Goal: Information Seeking & Learning: Learn about a topic

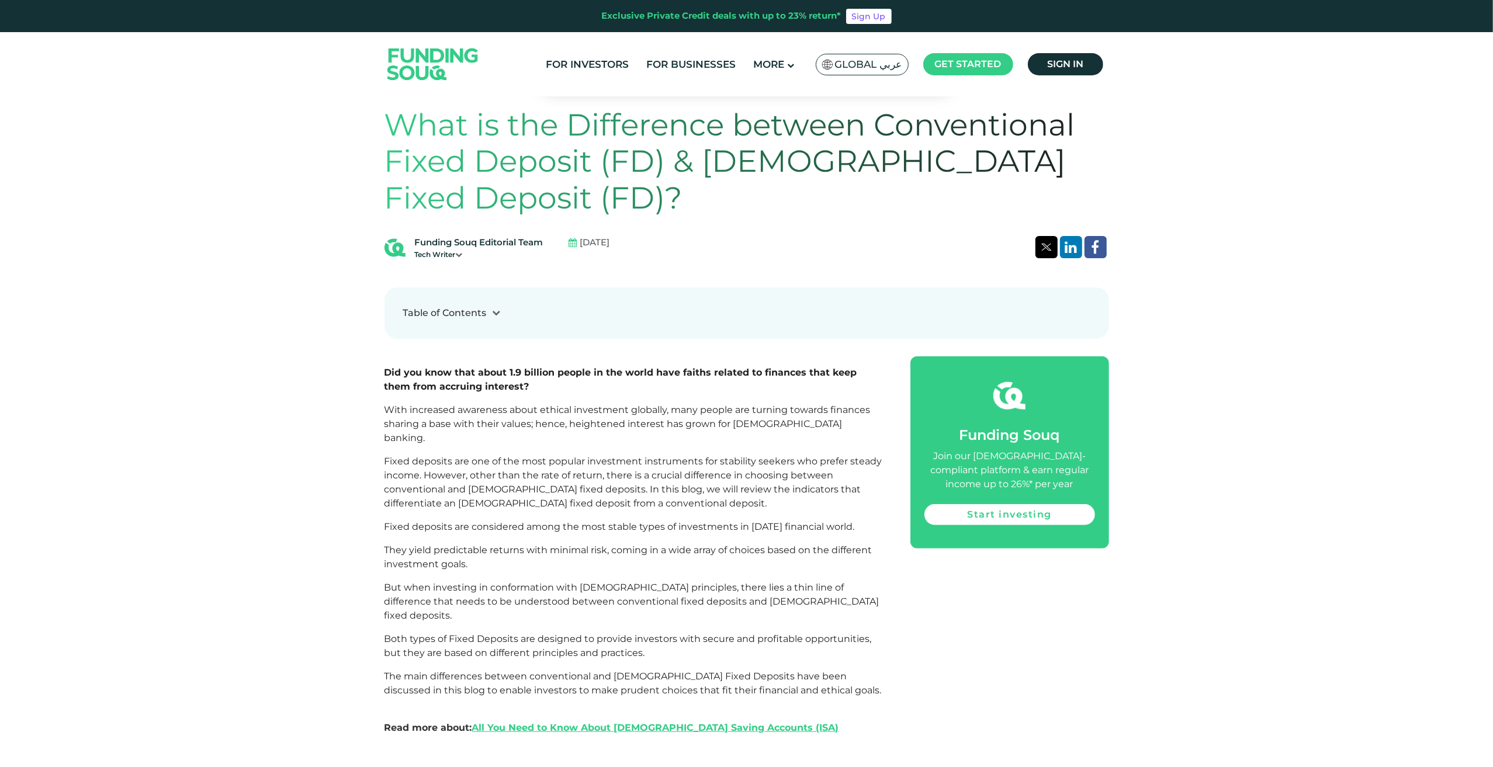
scroll to position [701, 0]
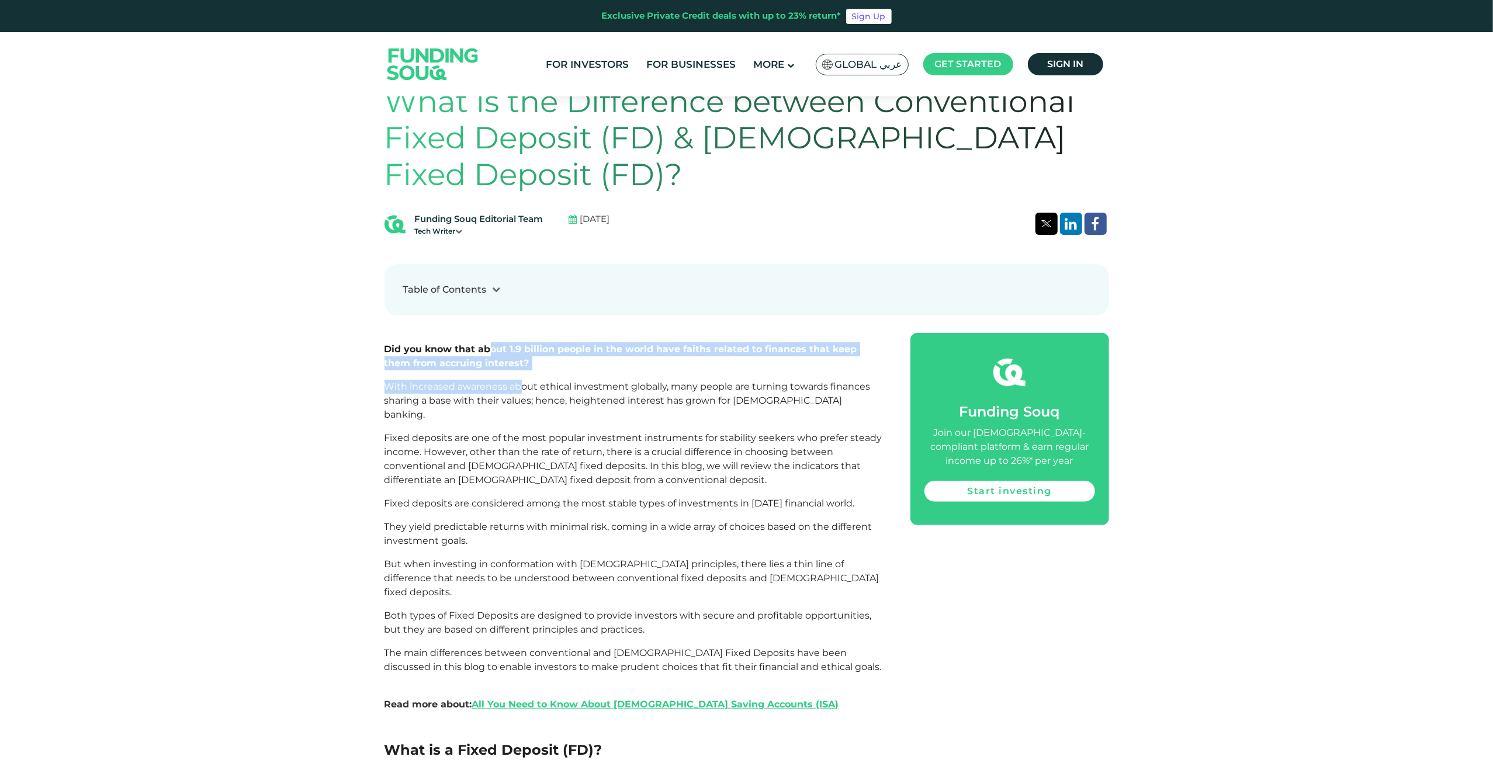
drag, startPoint x: 489, startPoint y: 338, endPoint x: 520, endPoint y: 370, distance: 45.1
click at [520, 381] on span "With increased awareness about ethical investment globally, many people are tur…" at bounding box center [628, 400] width 486 height 39
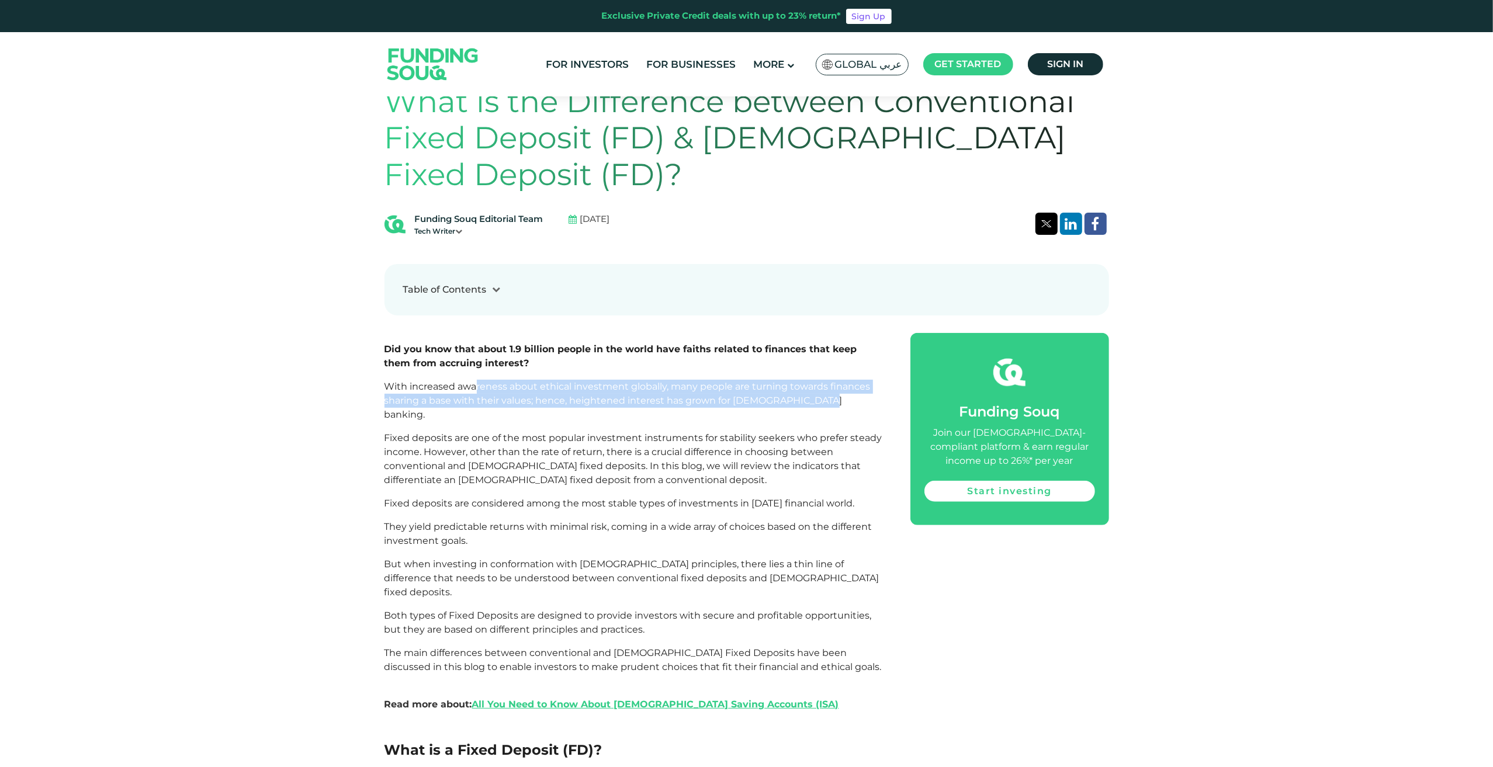
drag, startPoint x: 476, startPoint y: 372, endPoint x: 819, endPoint y: 392, distance: 343.7
click at [819, 392] on p "With increased awareness about ethical investment globally, many people are tur…" at bounding box center [635, 401] width 500 height 42
click at [773, 394] on p "With increased awareness about ethical investment globally, many people are tur…" at bounding box center [635, 401] width 500 height 42
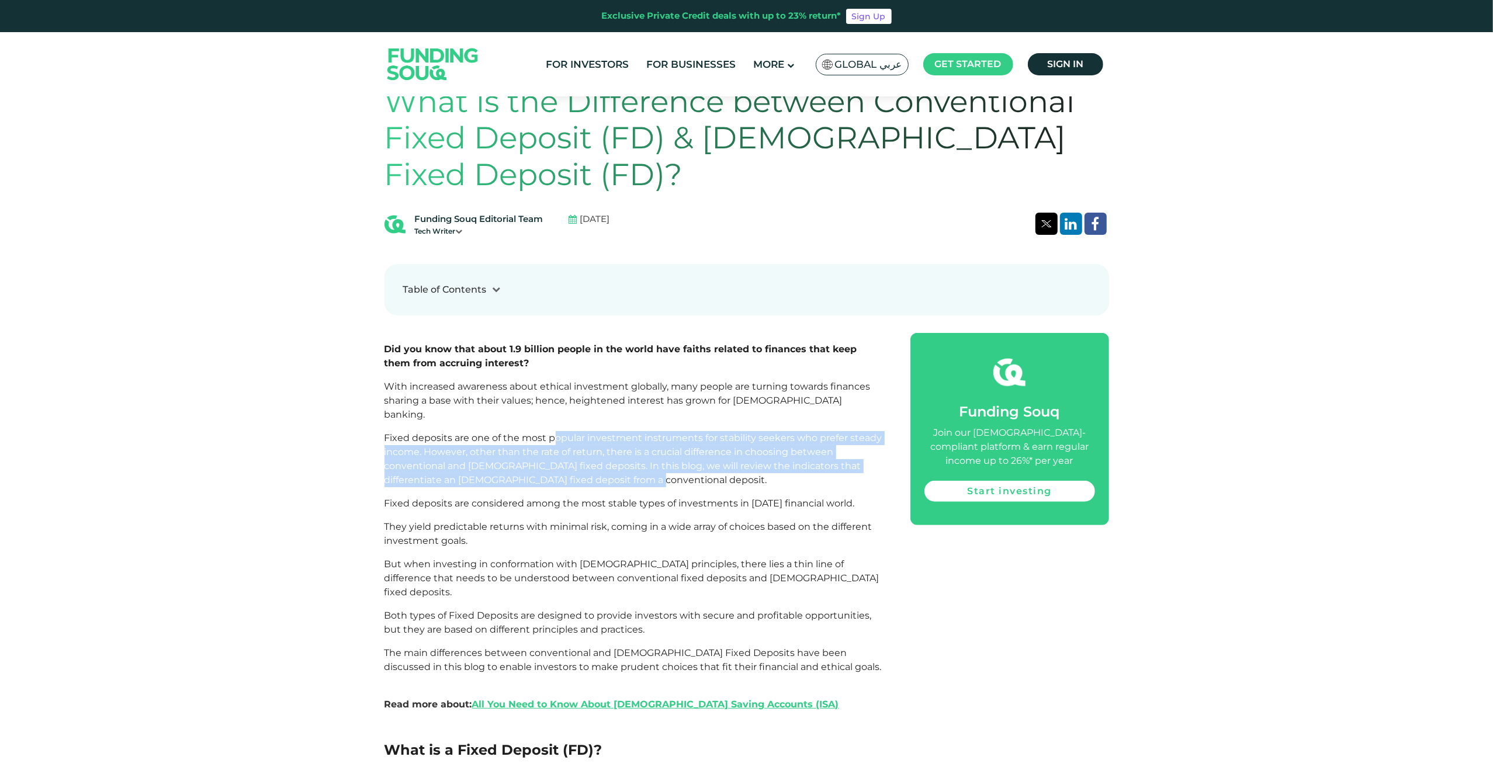
drag, startPoint x: 559, startPoint y: 406, endPoint x: 621, endPoint y: 456, distance: 79.3
click at [621, 456] on p "Fixed deposits are one of the most popular investment instruments for stability…" at bounding box center [635, 459] width 500 height 56
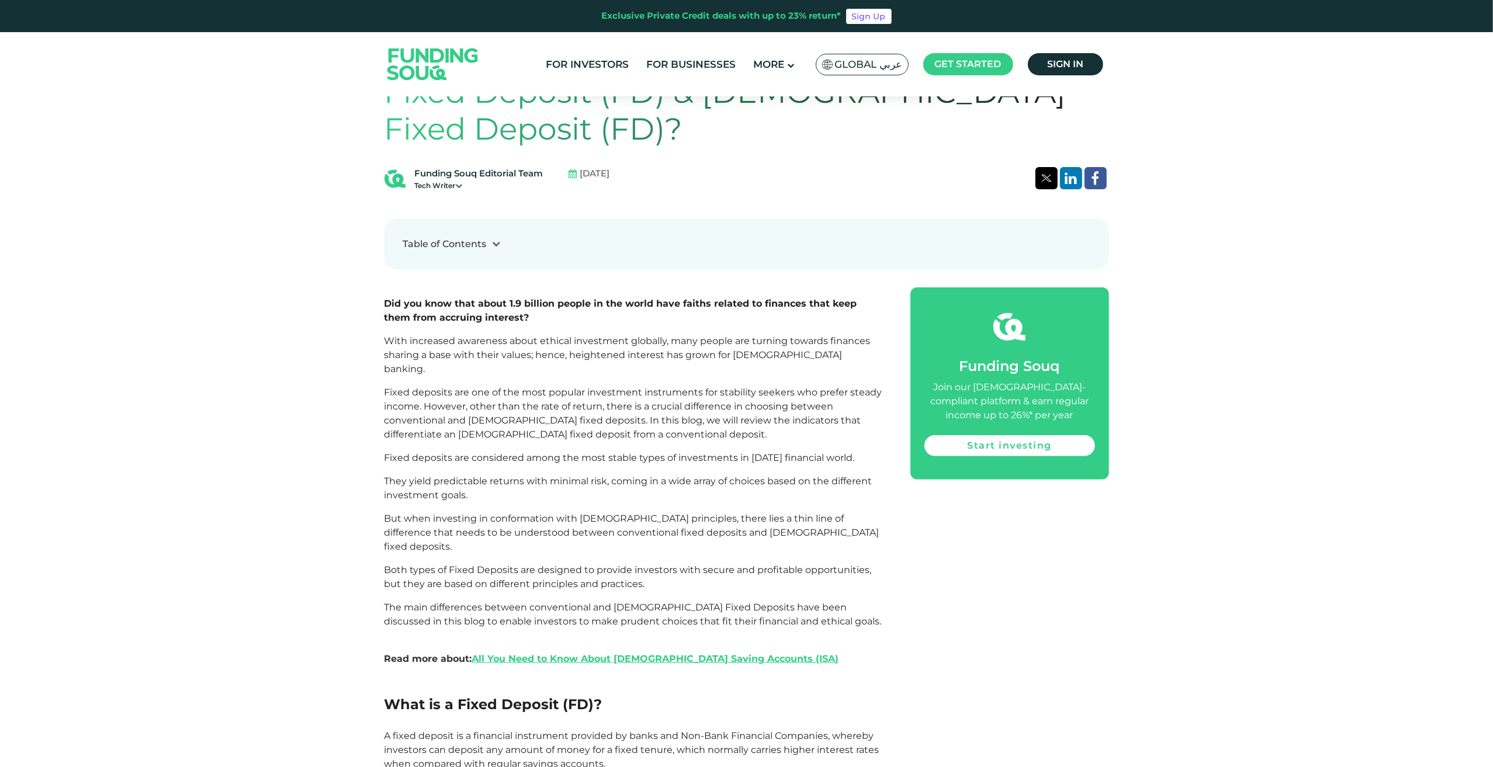
scroll to position [818, 0]
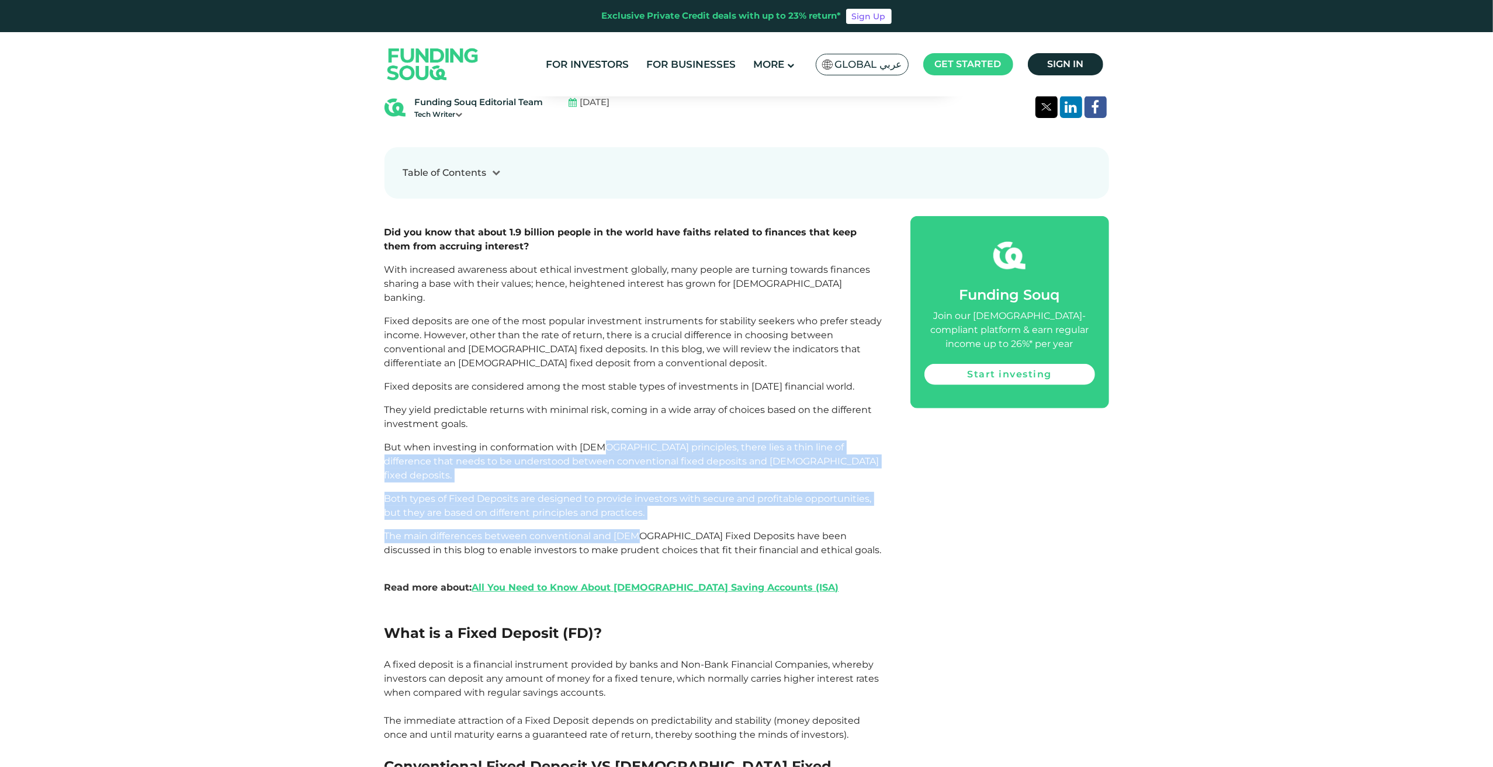
drag, startPoint x: 590, startPoint y: 420, endPoint x: 627, endPoint y: 489, distance: 77.9
click at [627, 531] on span "The main differences between conventional and [DEMOGRAPHIC_DATA] Fixed Deposits…" at bounding box center [633, 543] width 497 height 25
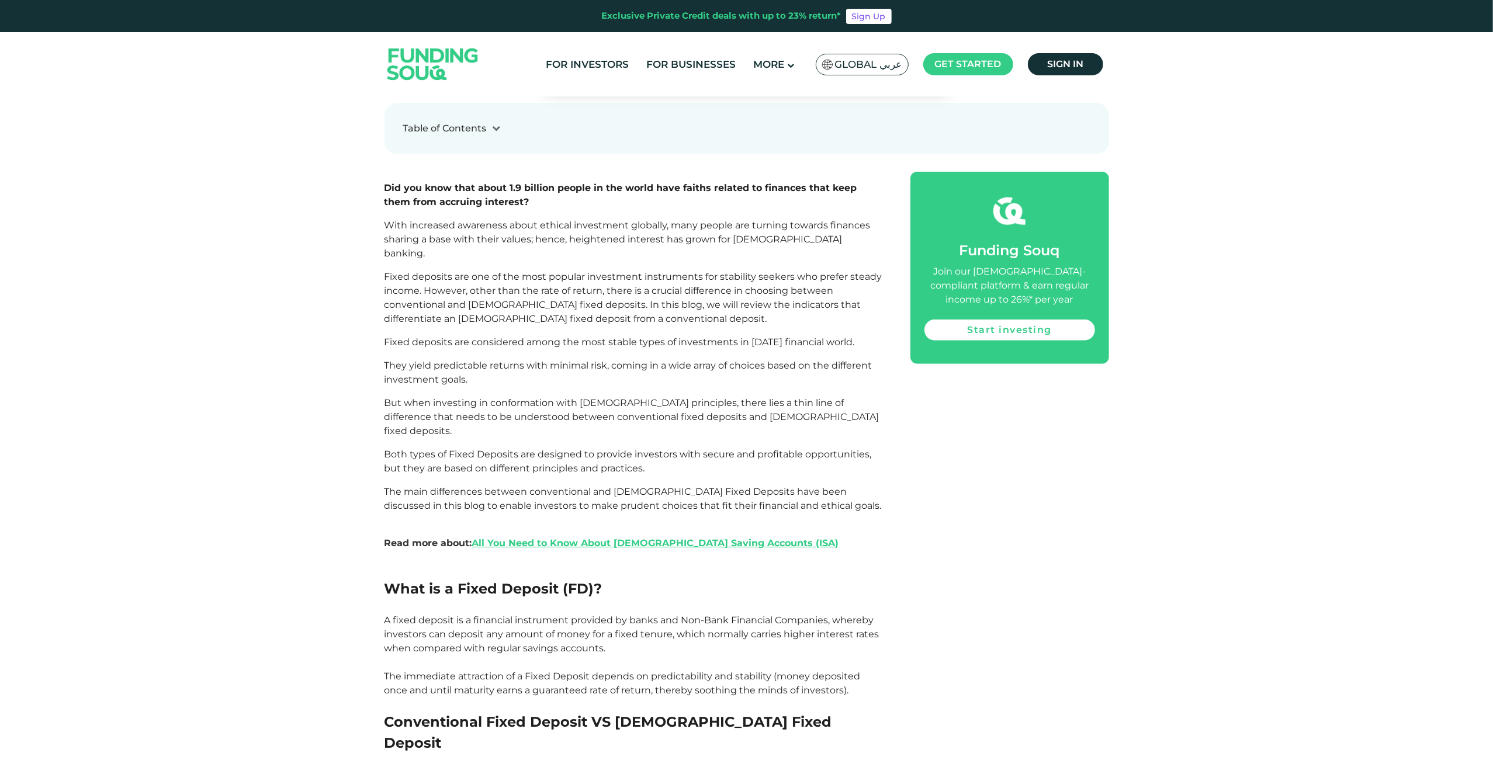
scroll to position [935, 0]
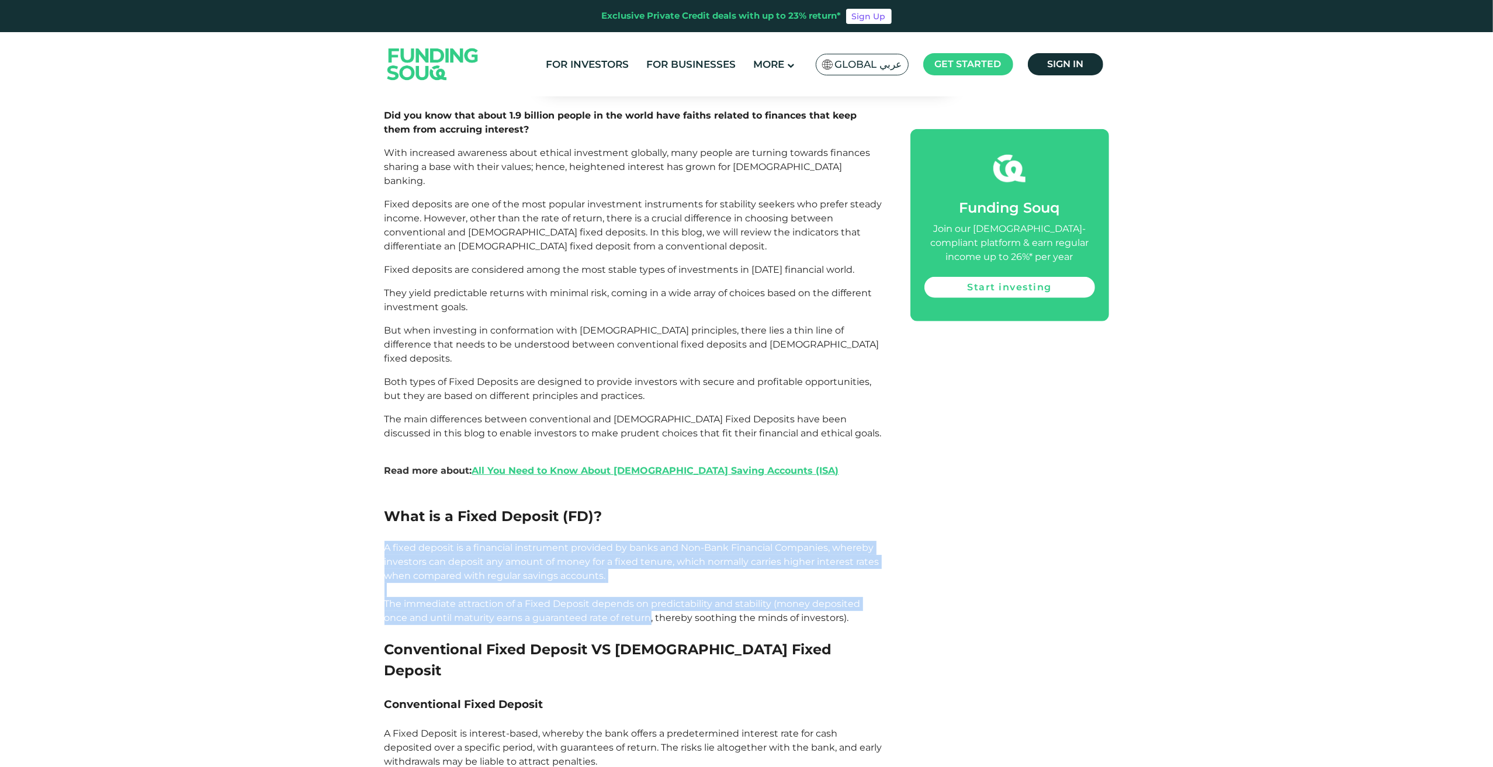
drag, startPoint x: 618, startPoint y: 499, endPoint x: 623, endPoint y: 578, distance: 79.7
click at [624, 578] on span "A fixed deposit is a financial instrument provided by banks and Non-Bank Financ…" at bounding box center [632, 582] width 495 height 81
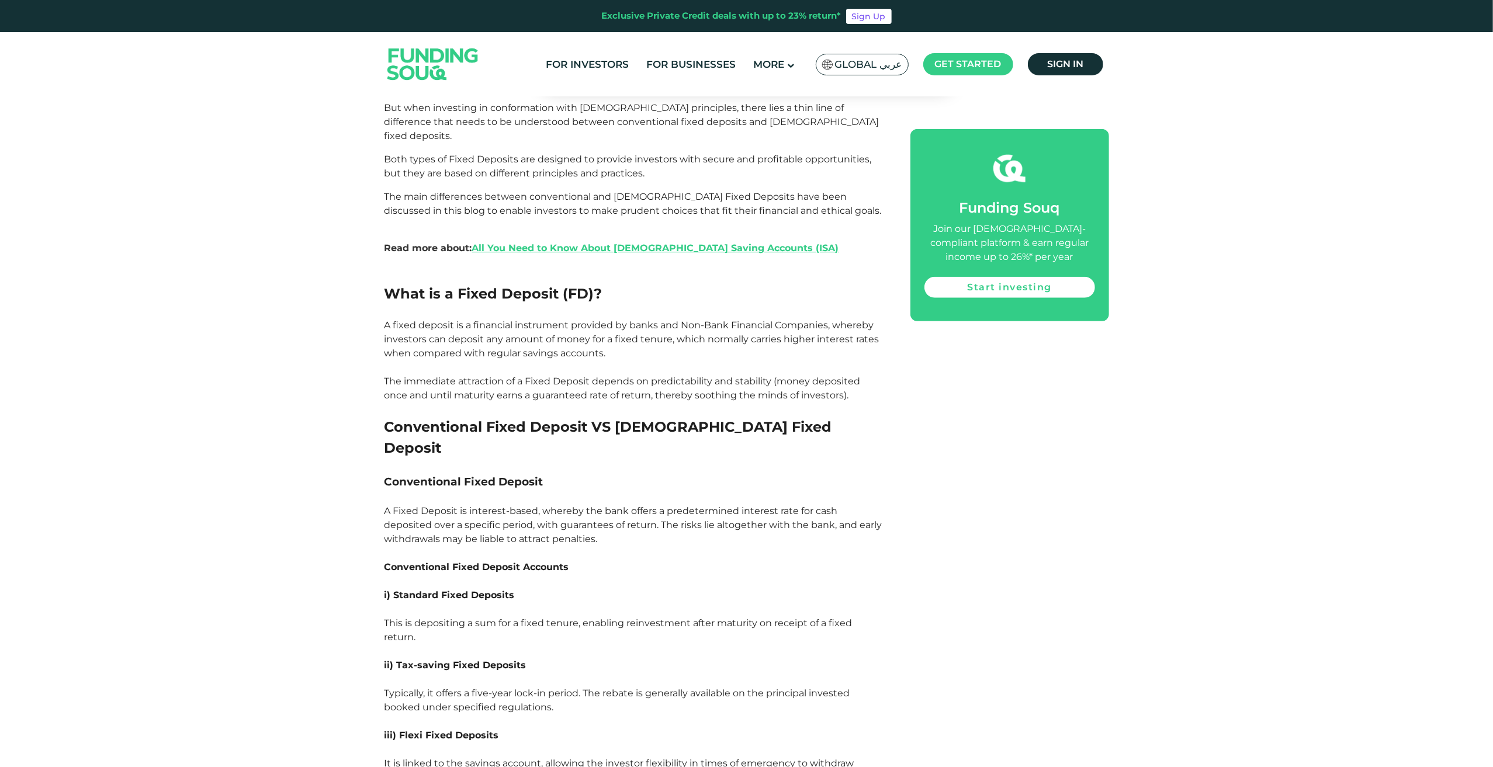
scroll to position [1169, 0]
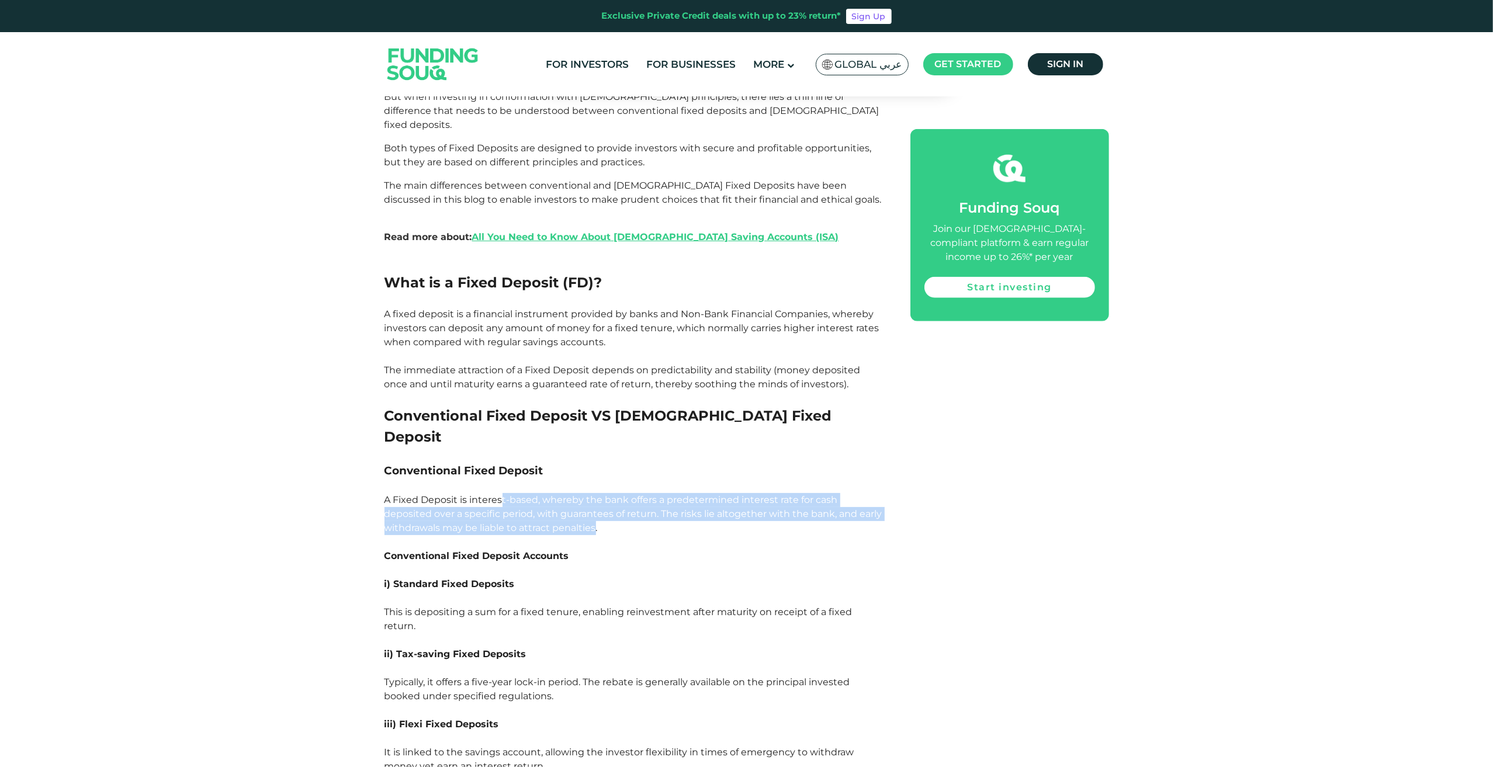
drag, startPoint x: 503, startPoint y: 436, endPoint x: 600, endPoint y: 465, distance: 101.2
click at [599, 493] on p "A Fixed Deposit is interest-based, whereby the bank offers a predetermined inte…" at bounding box center [635, 514] width 500 height 42
click at [607, 493] on p "A Fixed Deposit is interest-based, whereby the bank offers a predetermined inte…" at bounding box center [635, 514] width 500 height 42
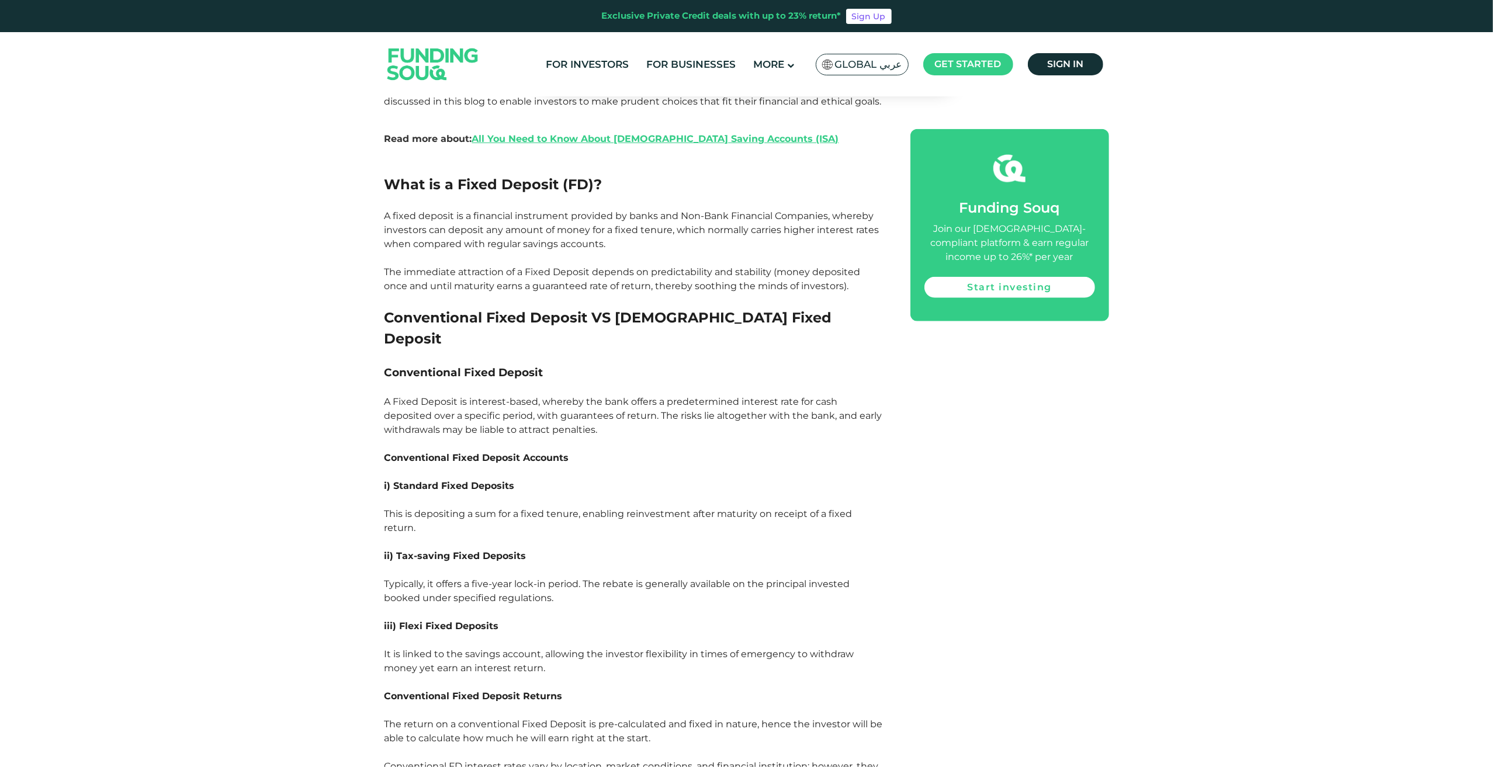
scroll to position [1286, 0]
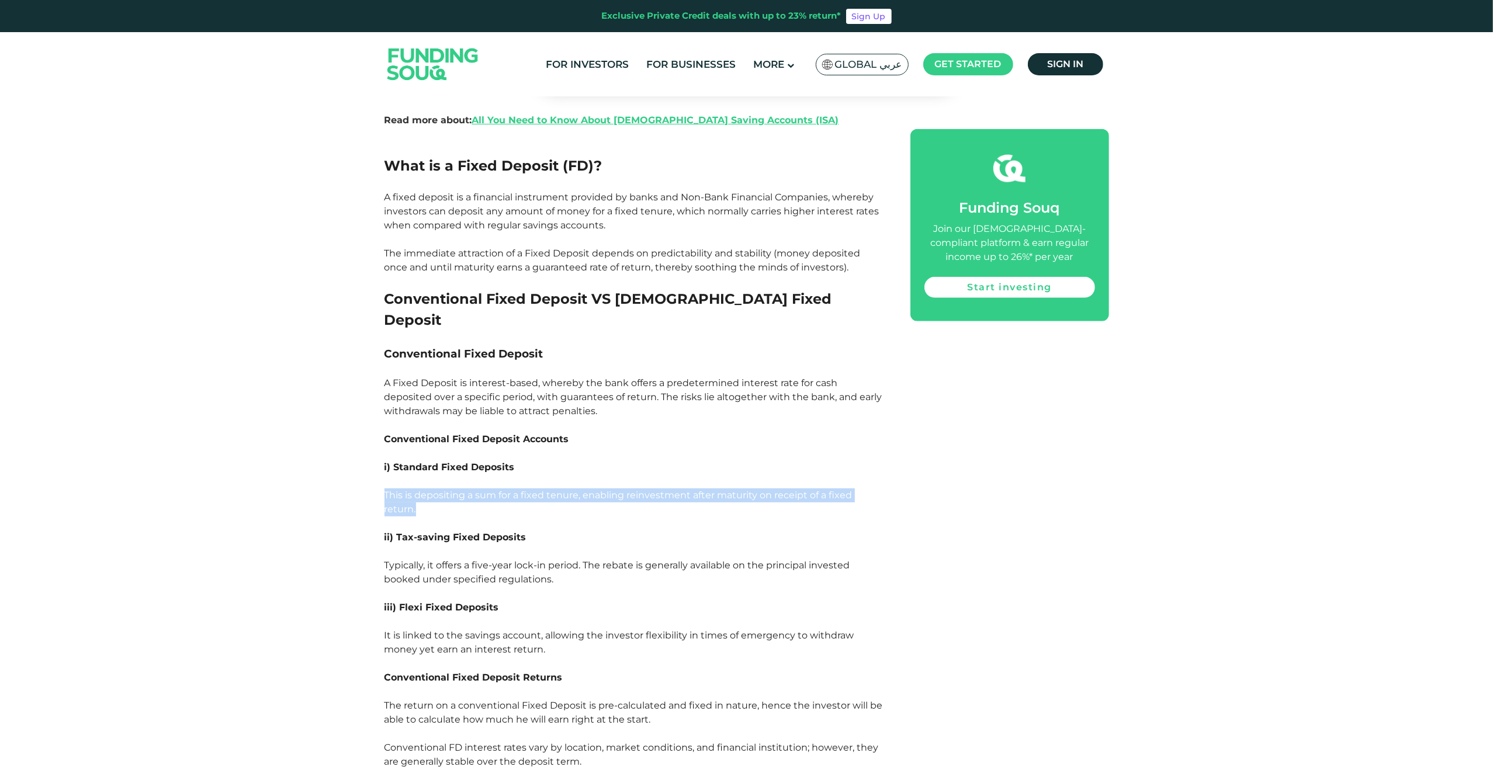
drag, startPoint x: 447, startPoint y: 426, endPoint x: 509, endPoint y: 451, distance: 67.1
click at [513, 489] on p "This is depositing a sum for a fixed tenure, enabling reinvestment after maturi…" at bounding box center [635, 503] width 500 height 28
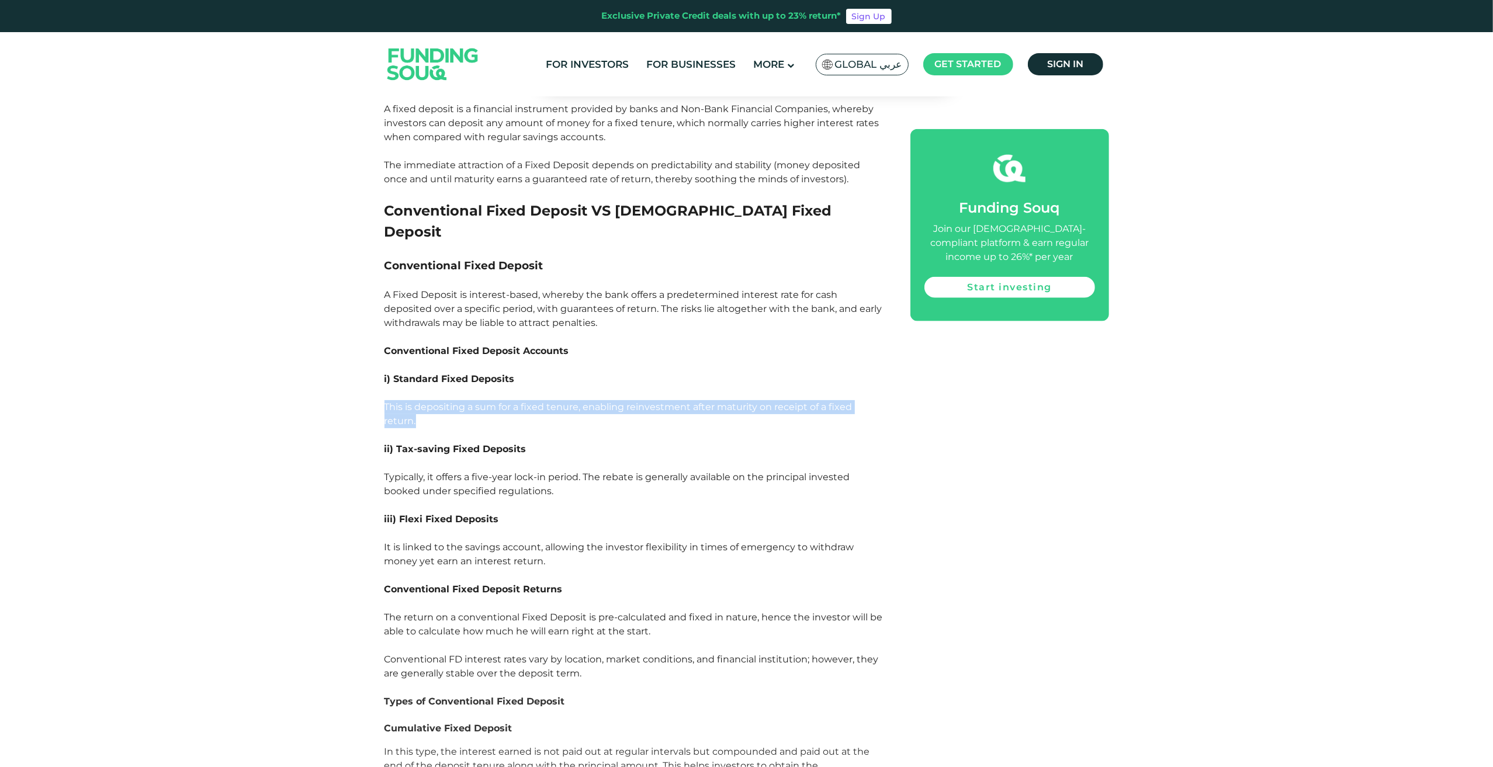
scroll to position [1403, 0]
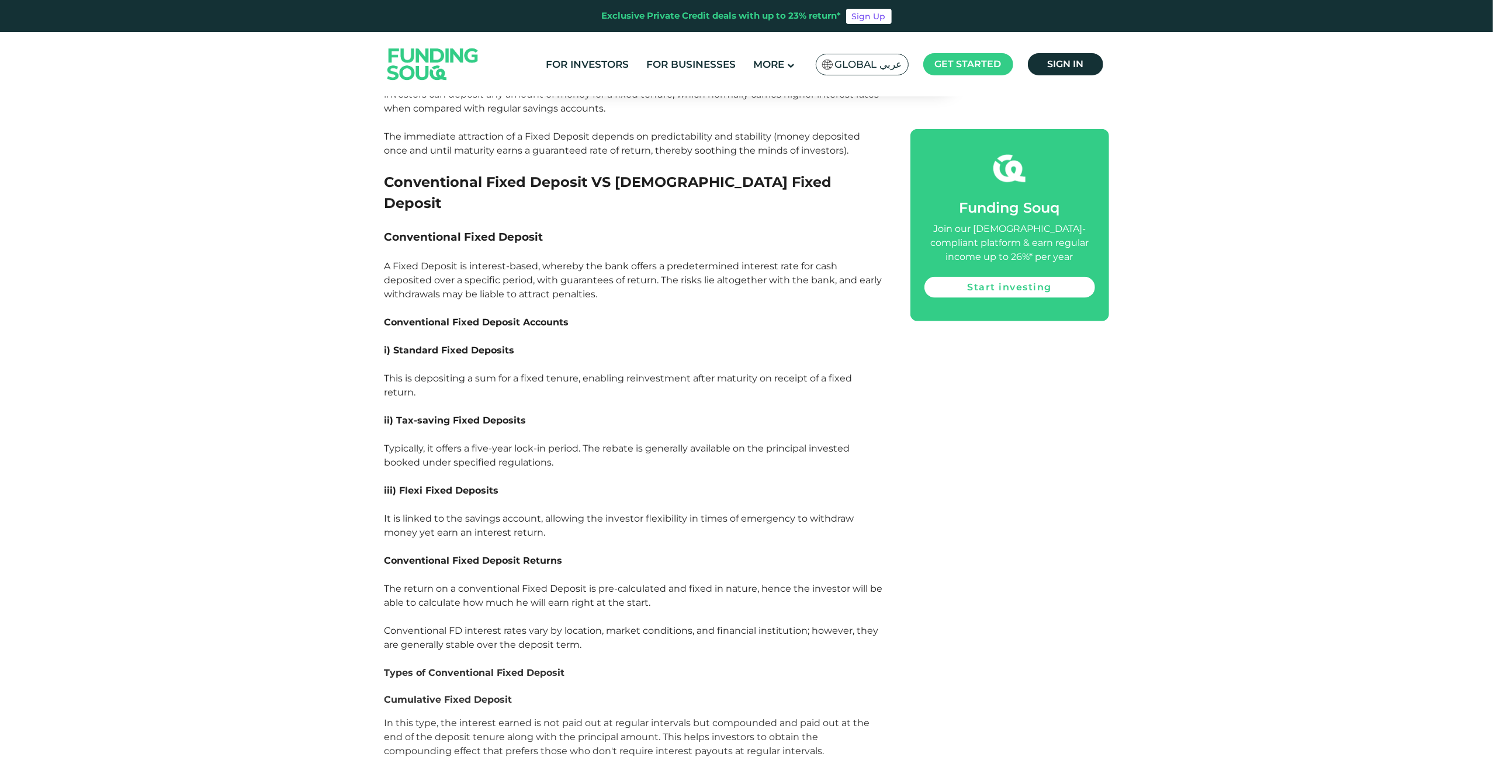
click at [506, 443] on span "Typically, it offers a five-year lock-in period. The rebate is generally availa…" at bounding box center [618, 455] width 466 height 25
drag, startPoint x: 538, startPoint y: 389, endPoint x: 576, endPoint y: 405, distance: 41.9
click at [576, 442] on p "Typically, it offers a five-year lock-in period. The rebate is generally availa…" at bounding box center [635, 456] width 500 height 28
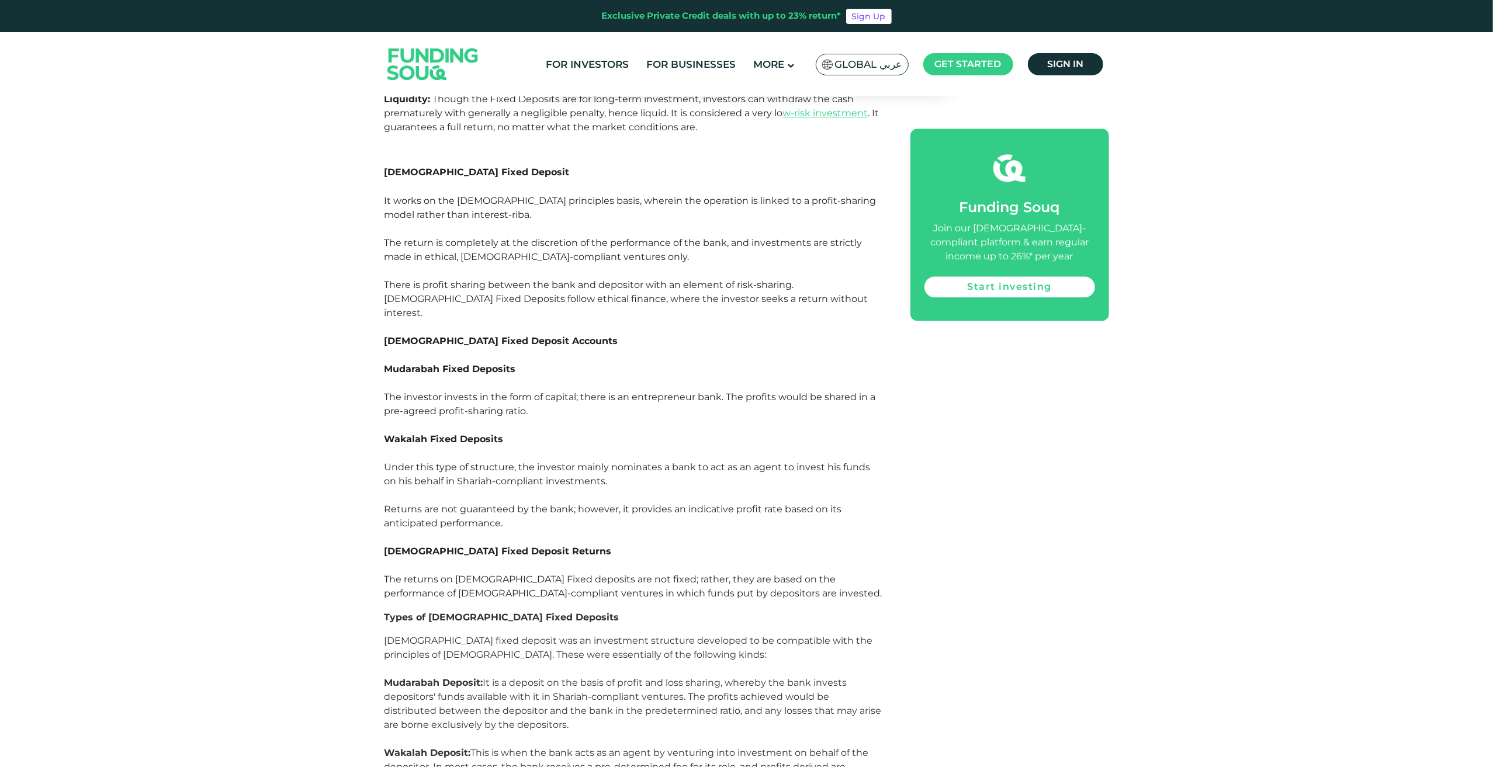
scroll to position [2806, 0]
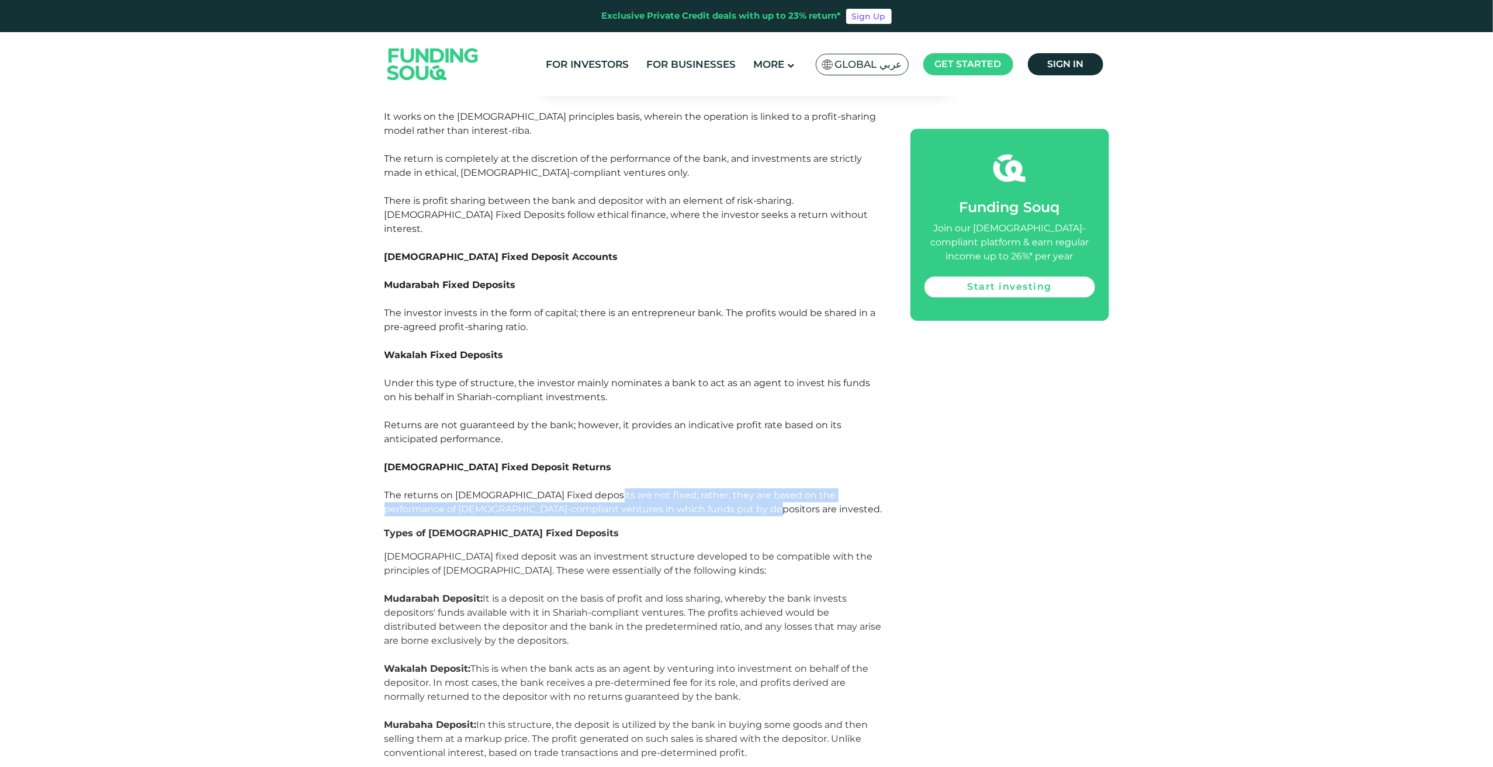
drag, startPoint x: 593, startPoint y: 418, endPoint x: 701, endPoint y: 435, distance: 110.0
click at [701, 489] on p "The returns on [DEMOGRAPHIC_DATA] Fixed deposits are not fixed; rather, they ar…" at bounding box center [635, 503] width 500 height 28
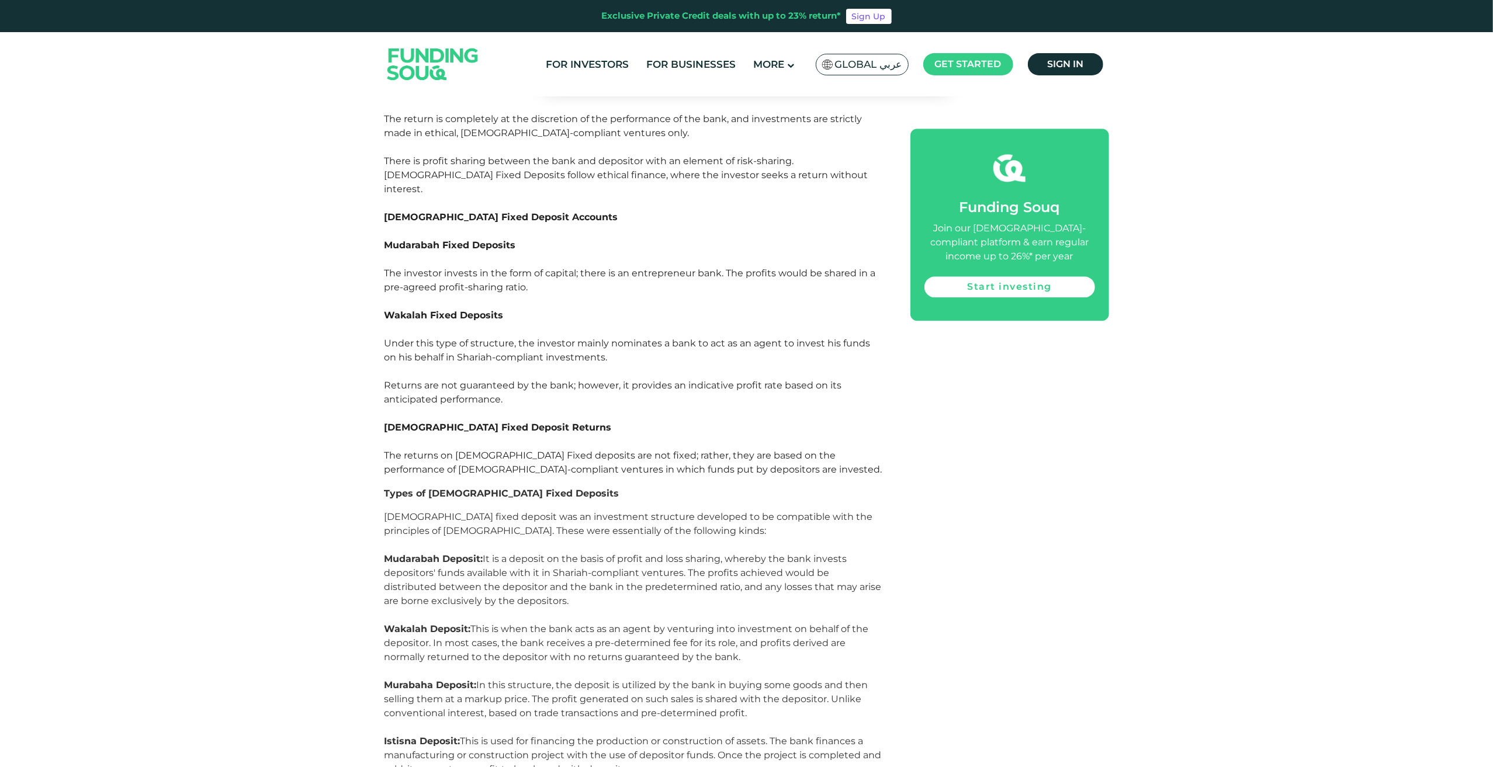
scroll to position [2864, 0]
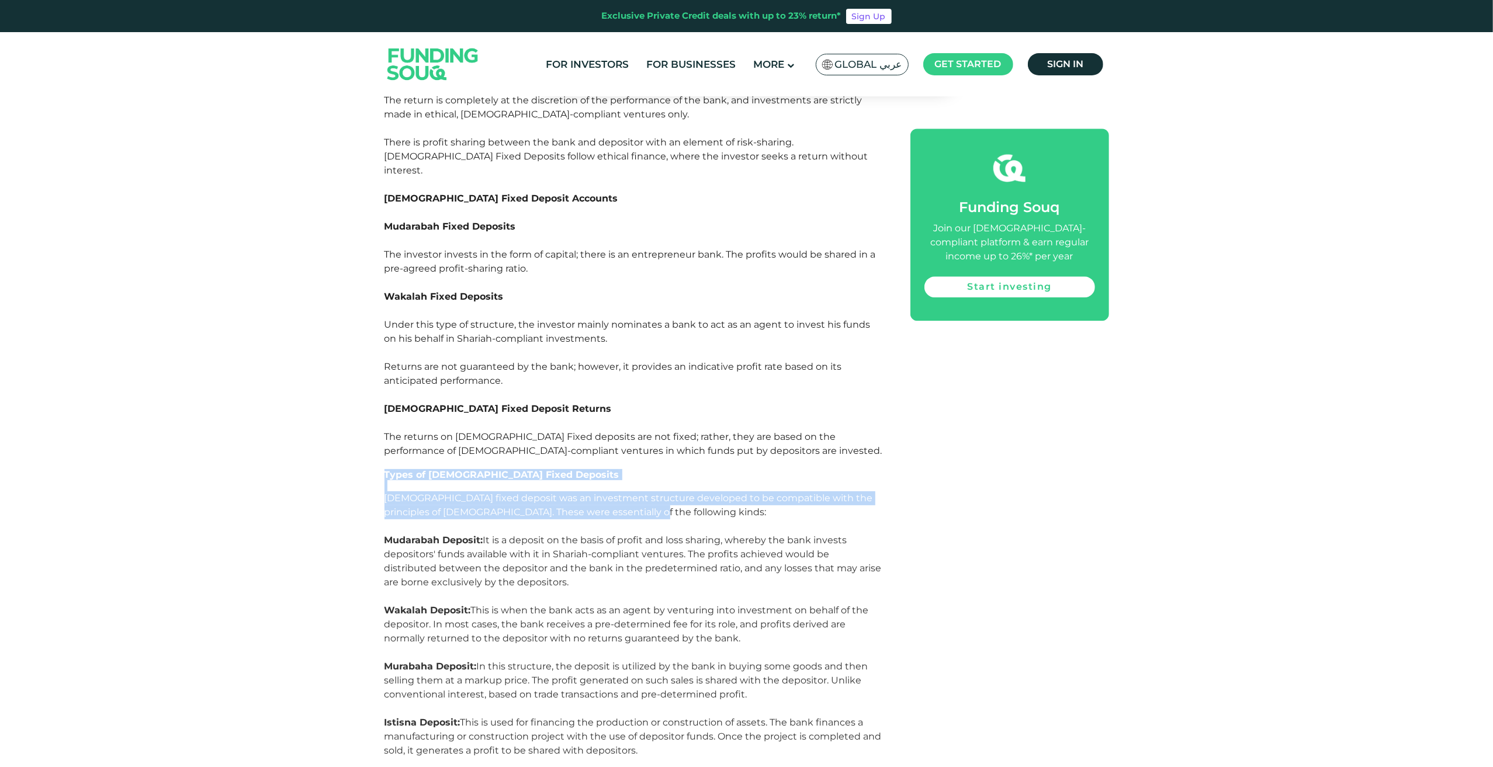
drag, startPoint x: 604, startPoint y: 410, endPoint x: 639, endPoint y: 440, distance: 46.0
click at [639, 440] on div "Did you know that about 1.9 billion people in the world have faiths related to …" at bounding box center [635, 422] width 500 height 4484
click at [639, 492] on p "[DEMOGRAPHIC_DATA] fixed deposit was an investment structure developed to be co…" at bounding box center [635, 513] width 500 height 42
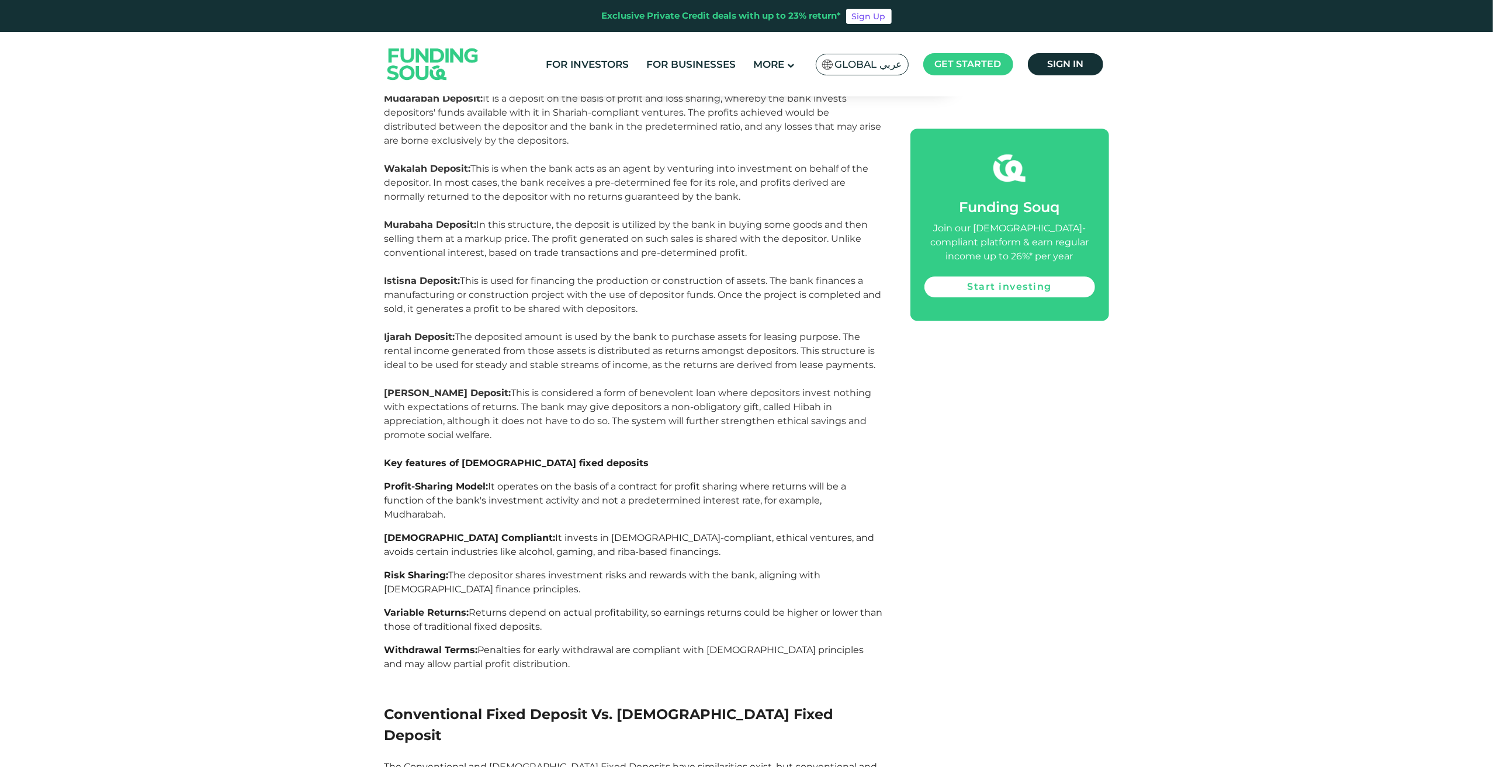
scroll to position [3390, 0]
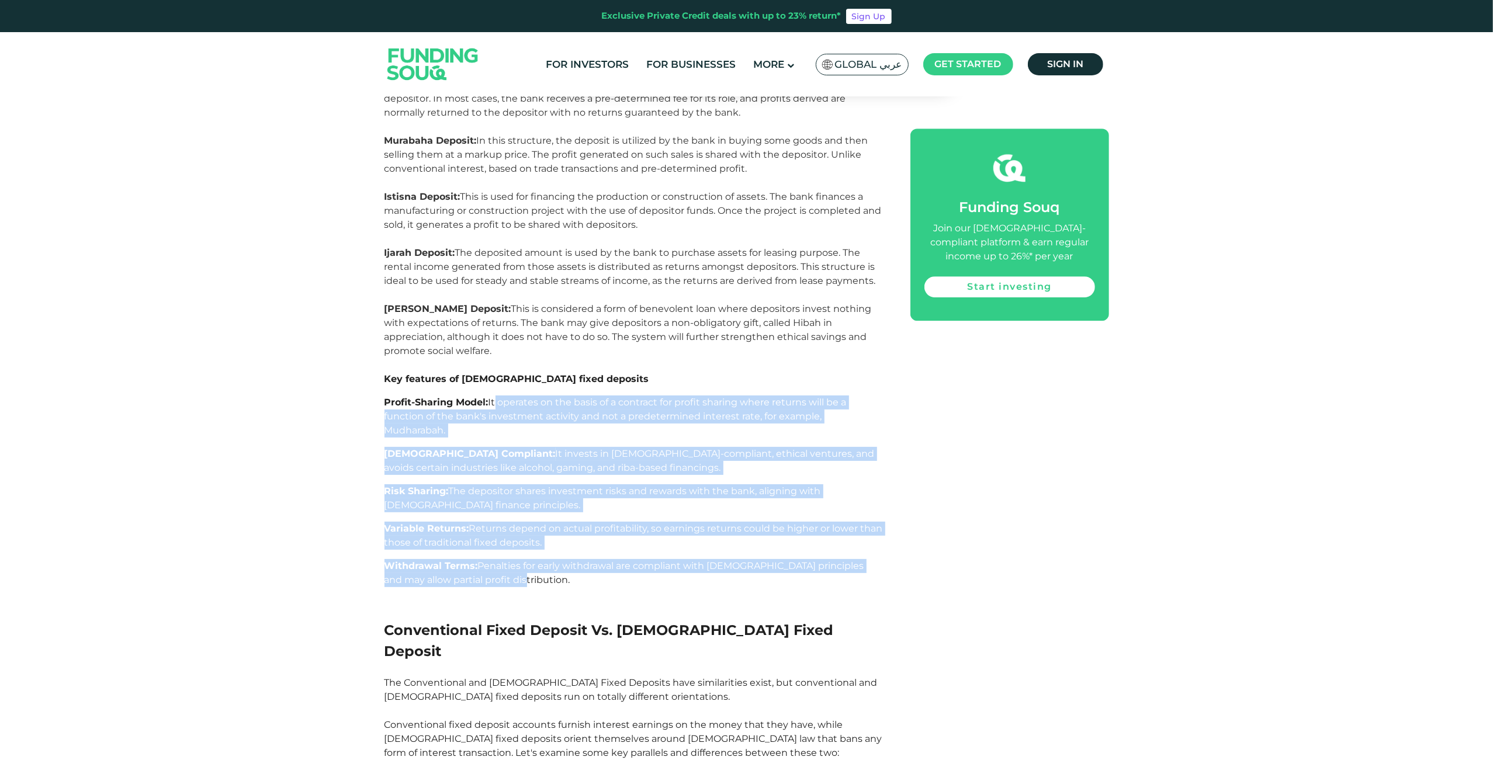
drag, startPoint x: 494, startPoint y: 328, endPoint x: 597, endPoint y: 506, distance: 205.6
click at [597, 559] on p "Withdrawal Terms: Penalties for early withdrawal are compliant with [DEMOGRAPHI…" at bounding box center [635, 573] width 500 height 28
drag, startPoint x: 588, startPoint y: 506, endPoint x: 395, endPoint y: 312, distance: 273.6
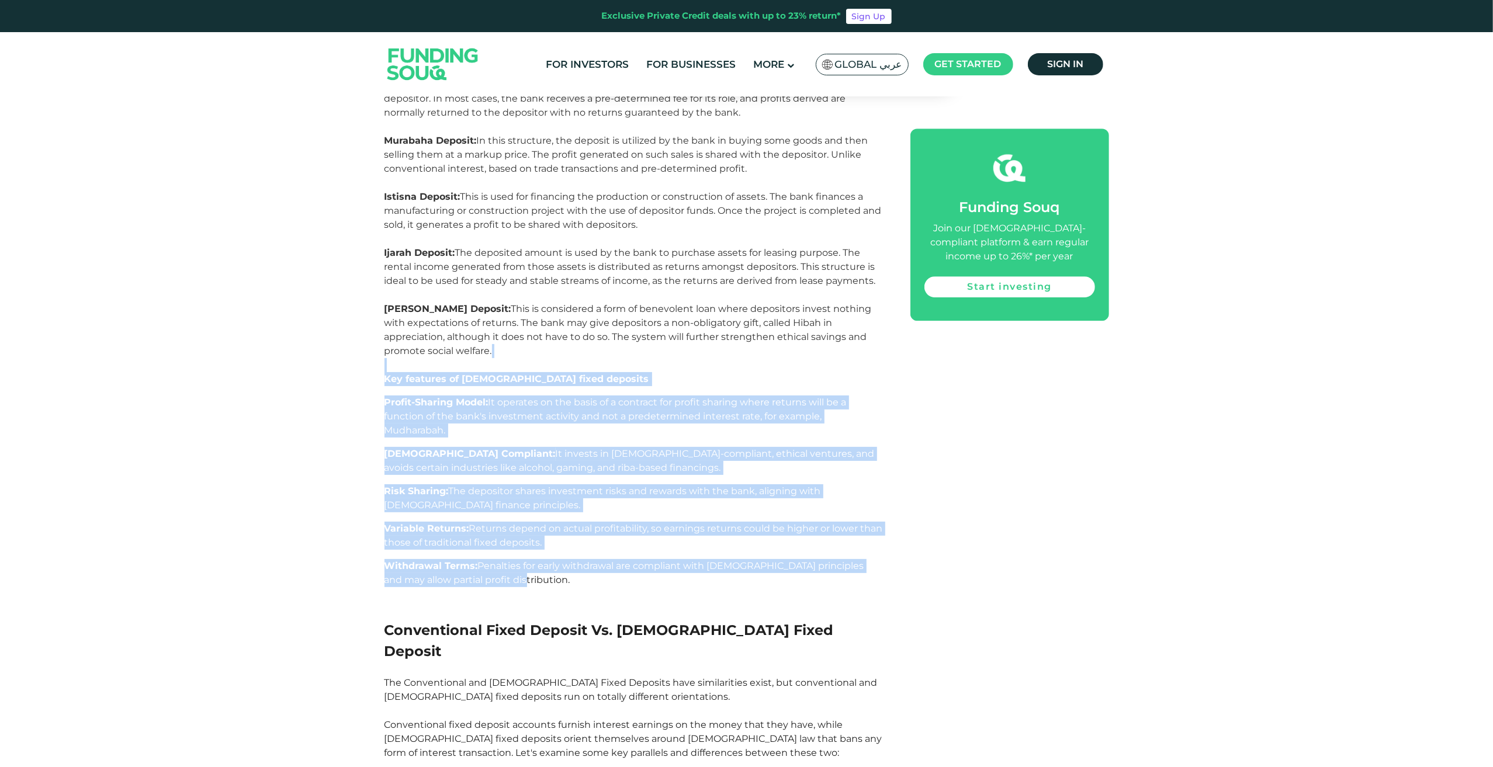
drag, startPoint x: 376, startPoint y: 295, endPoint x: 547, endPoint y: 501, distance: 267.3
click at [553, 561] on span "Penalties for early withdrawal are compliant with [DEMOGRAPHIC_DATA] principles…" at bounding box center [625, 573] width 480 height 25
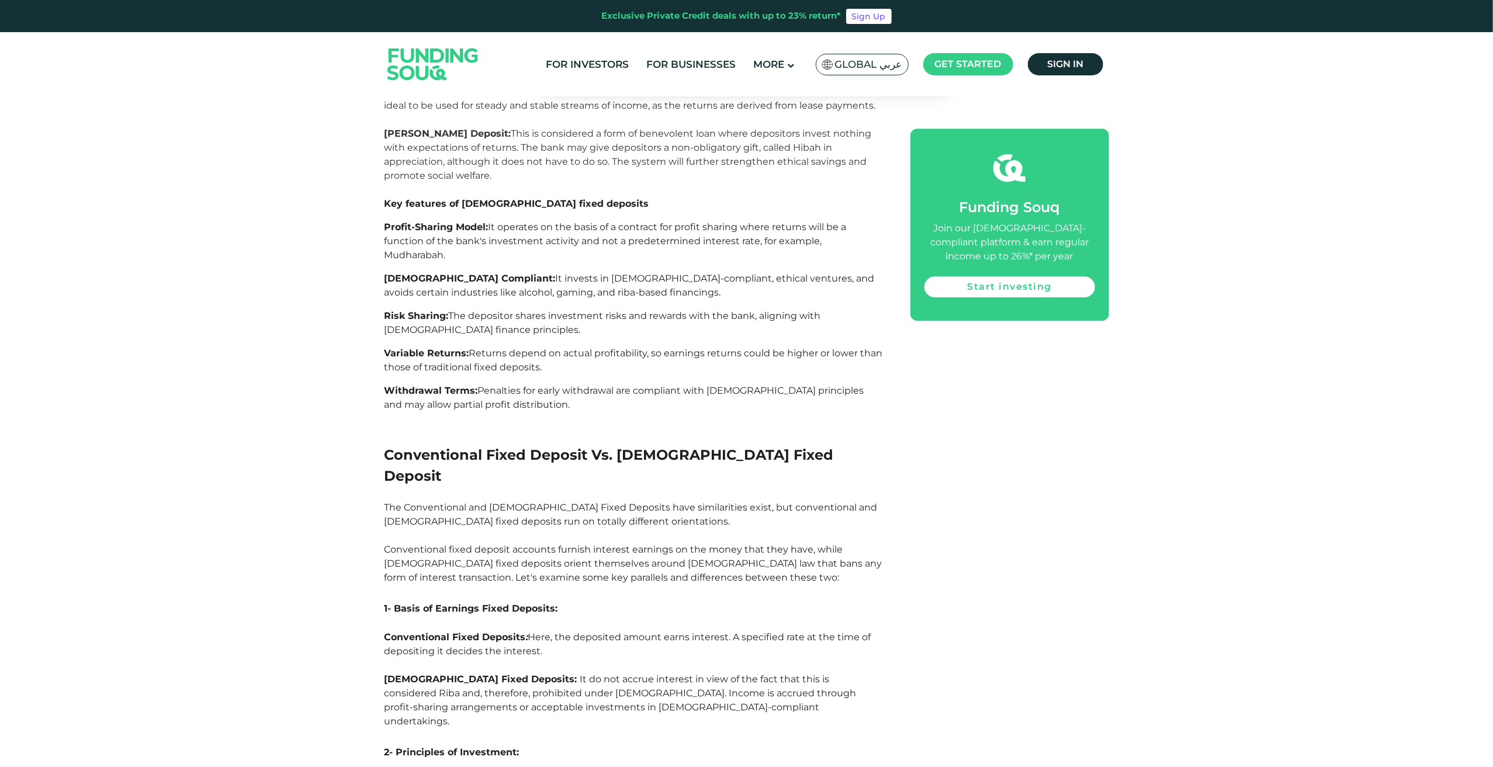
scroll to position [3682, 0]
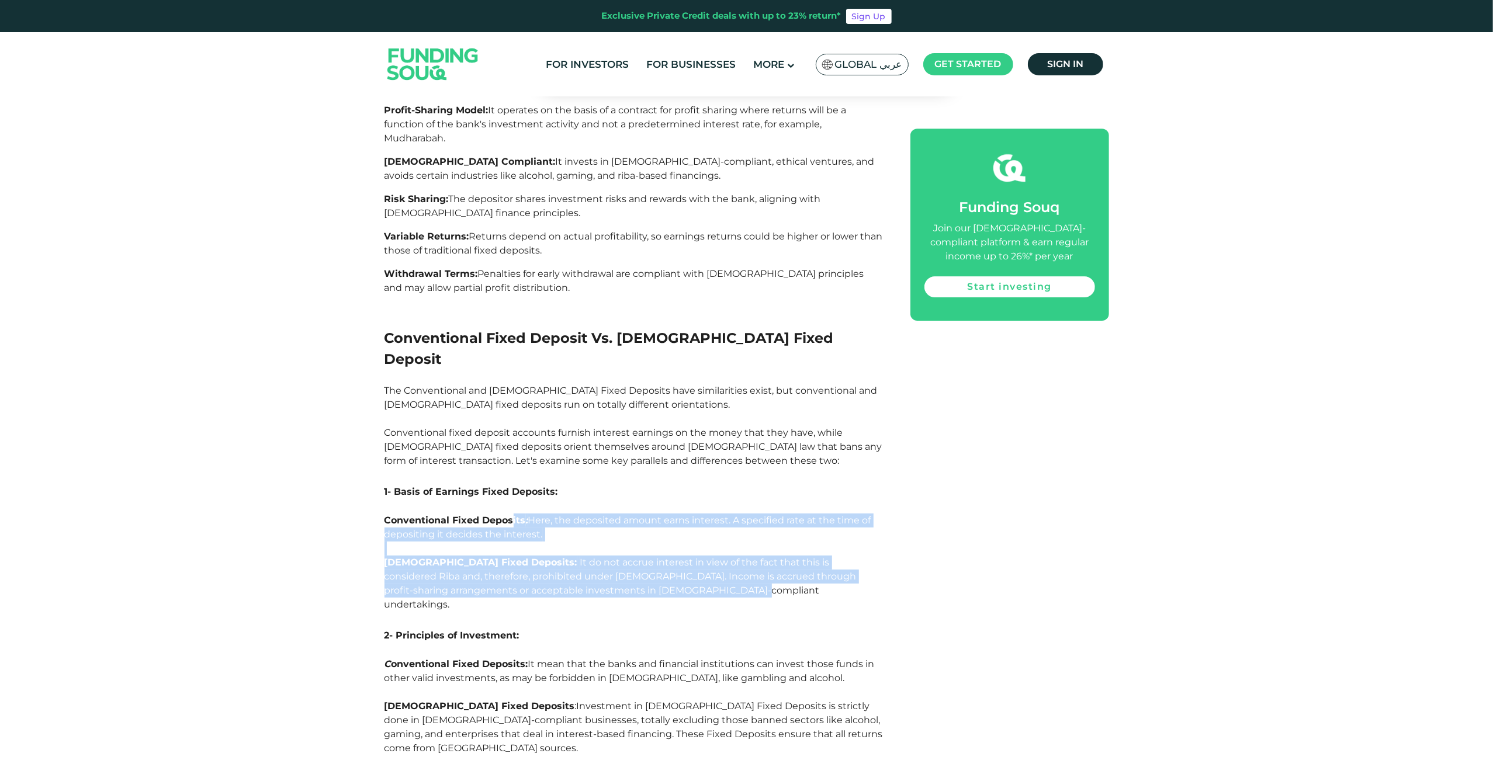
drag, startPoint x: 513, startPoint y: 421, endPoint x: 642, endPoint y: 497, distance: 150.2
click at [642, 556] on p "[DEMOGRAPHIC_DATA] Fixed Deposits: It do not accrue interest in view of the fac…" at bounding box center [635, 584] width 500 height 56
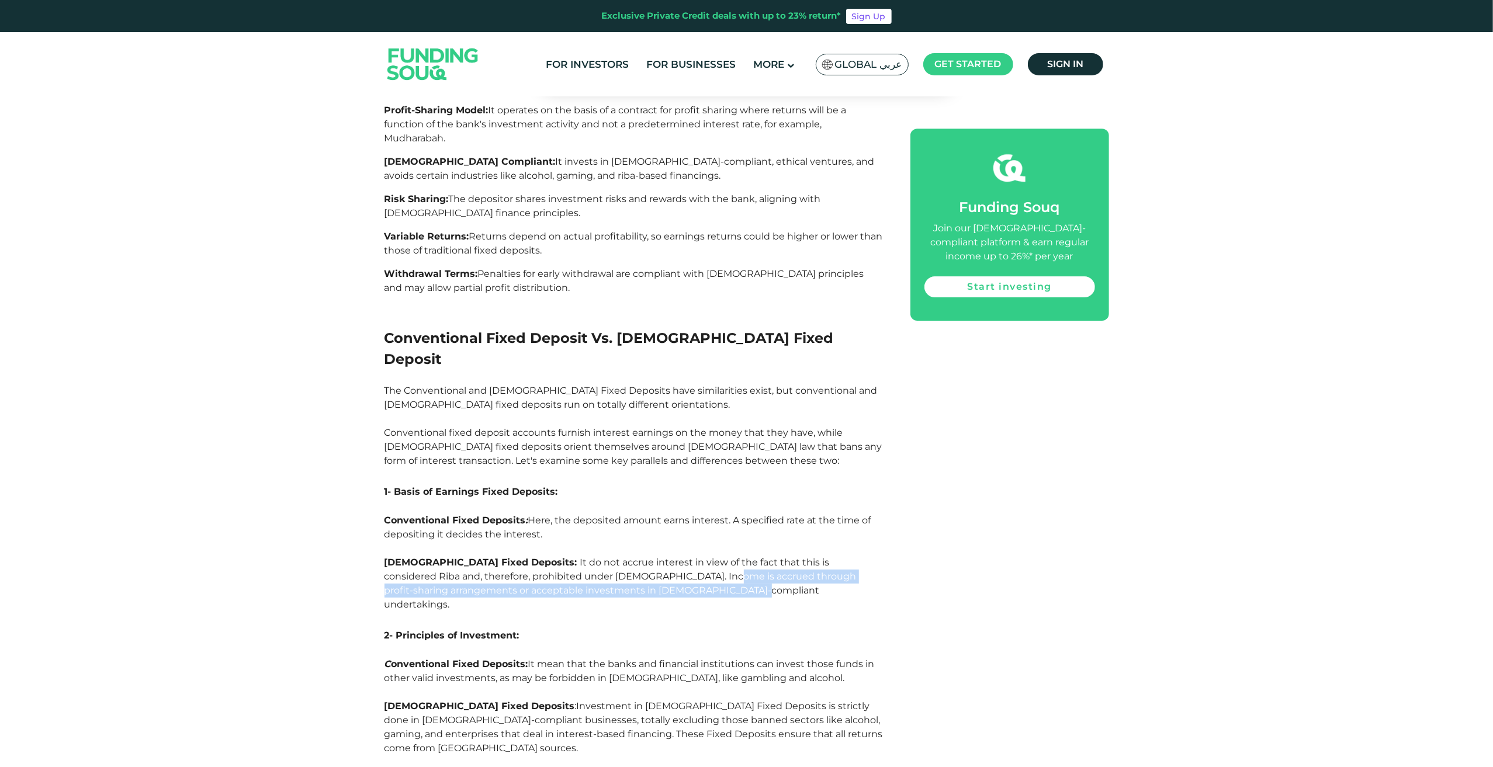
drag, startPoint x: 619, startPoint y: 476, endPoint x: 638, endPoint y: 495, distance: 26.9
click at [638, 556] on p "[DEMOGRAPHIC_DATA] Fixed Deposits: It do not accrue interest in view of the fac…" at bounding box center [635, 584] width 500 height 56
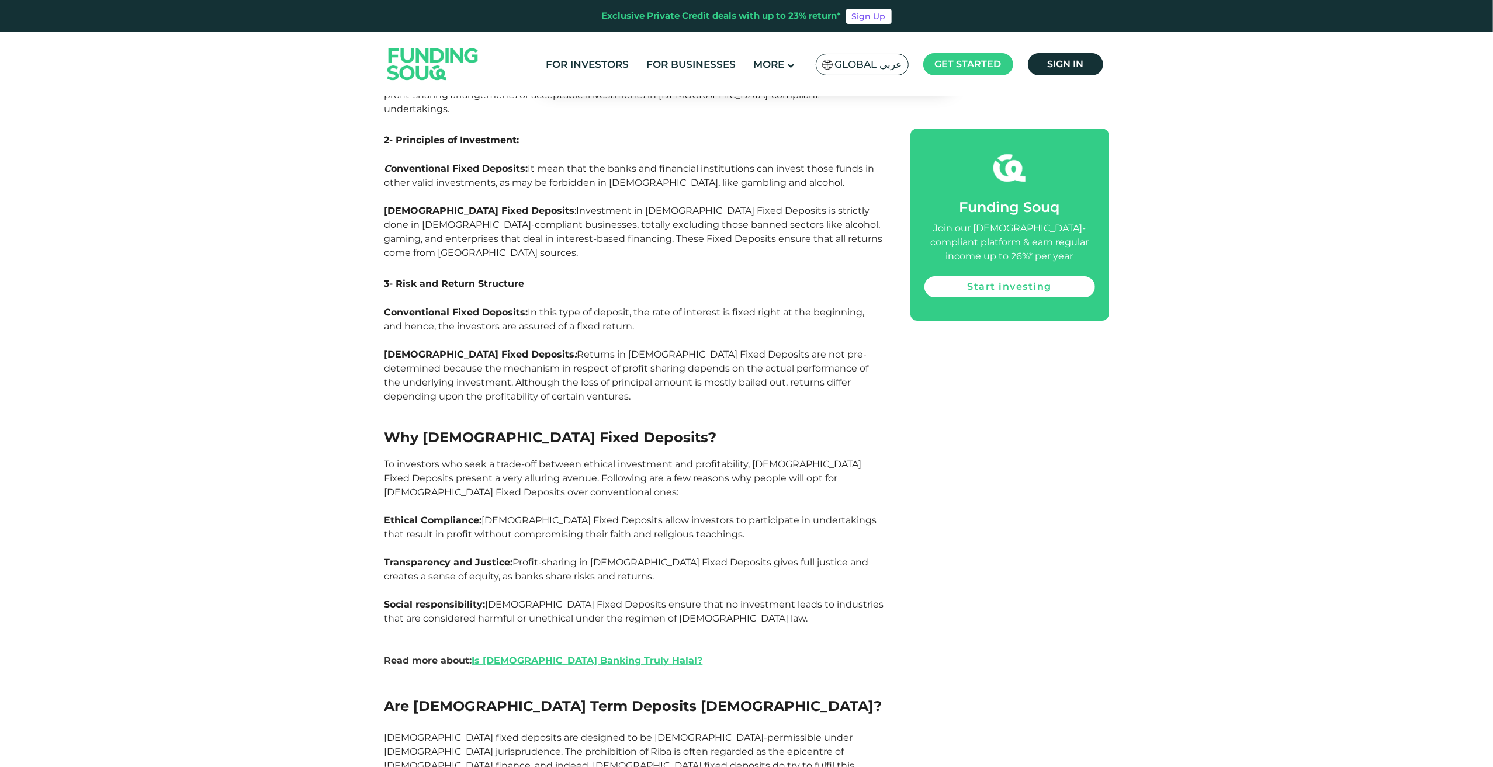
scroll to position [4208, 0]
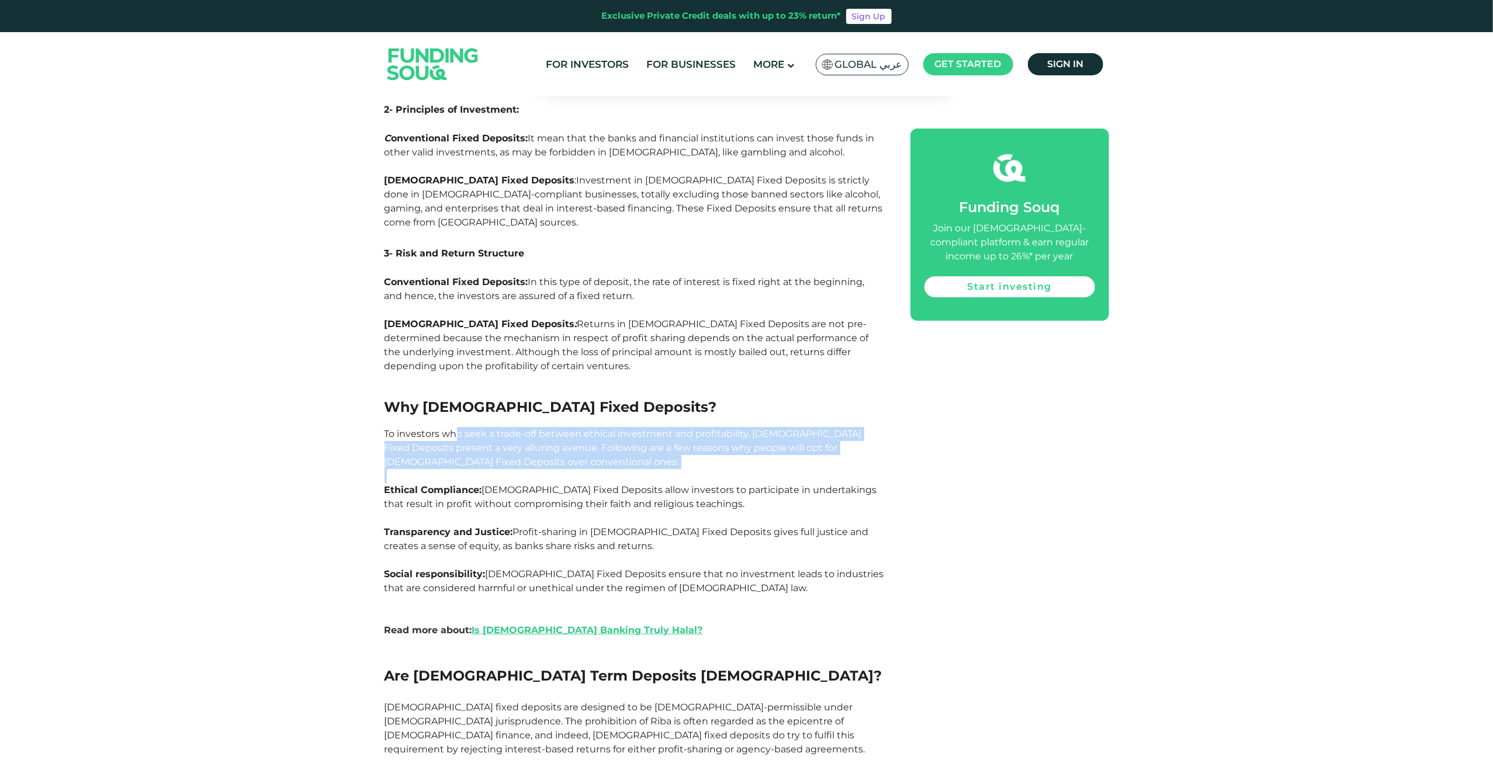
drag, startPoint x: 458, startPoint y: 310, endPoint x: 517, endPoint y: 347, distance: 68.8
click at [513, 469] on p at bounding box center [635, 476] width 500 height 14
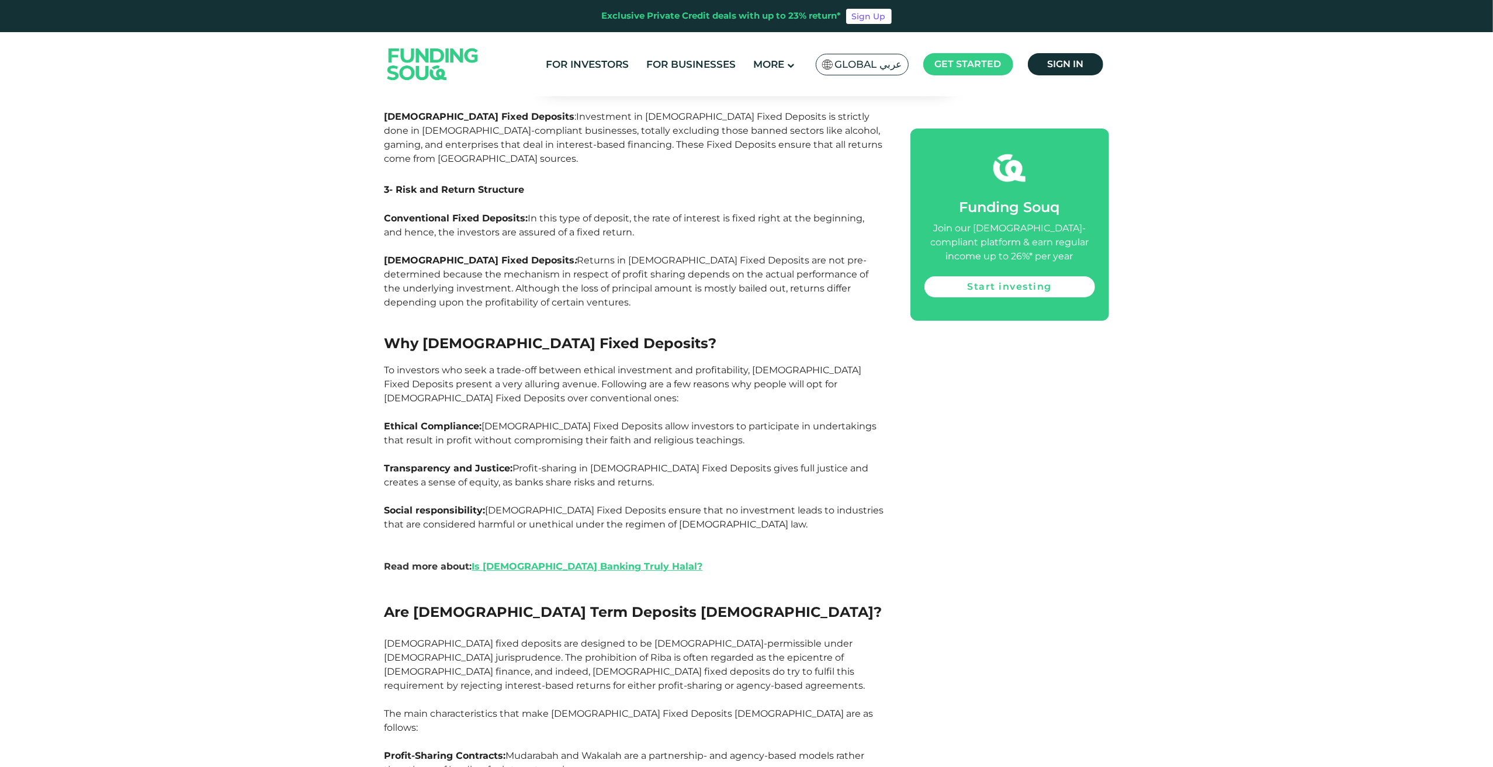
scroll to position [4325, 0]
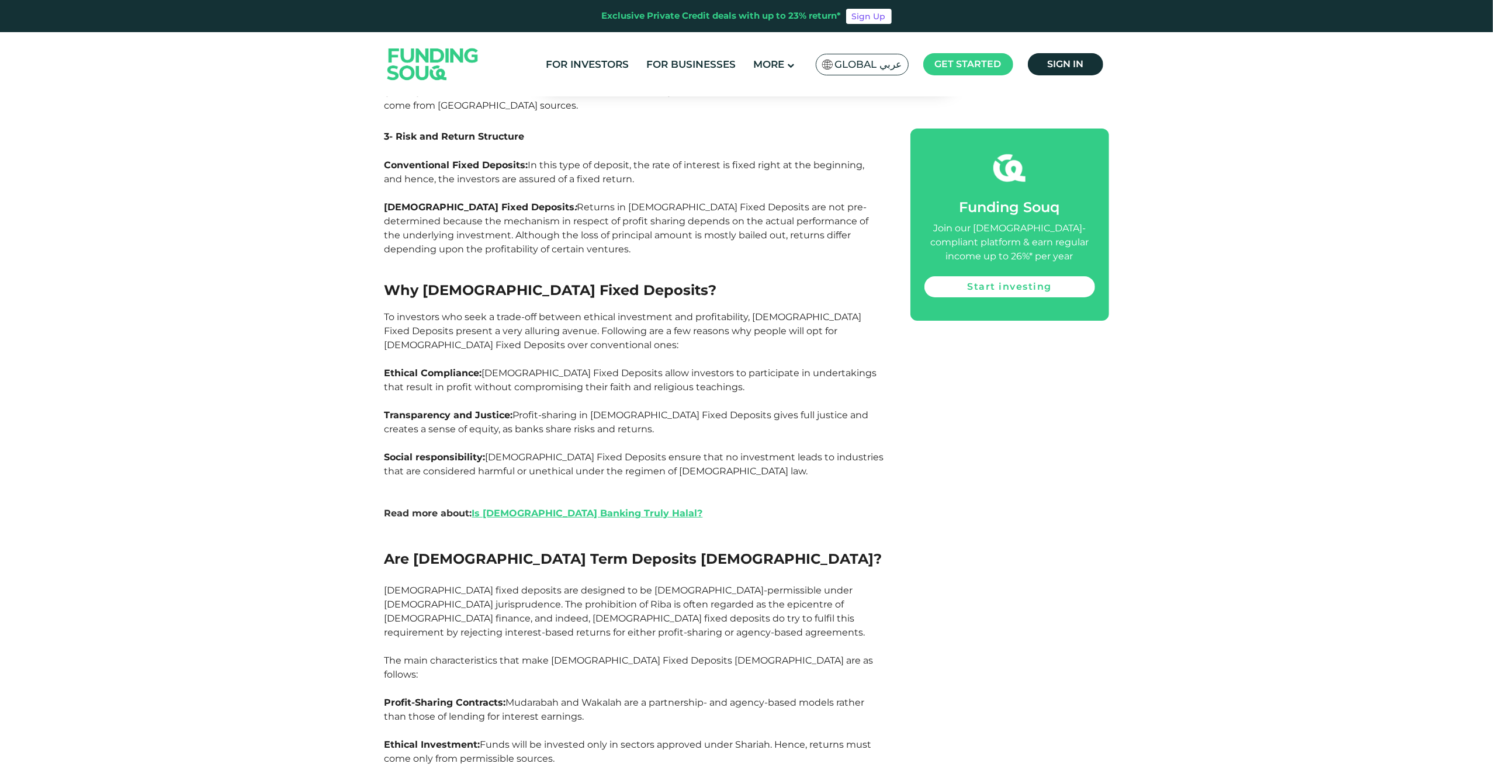
click at [504, 437] on p at bounding box center [635, 444] width 500 height 14
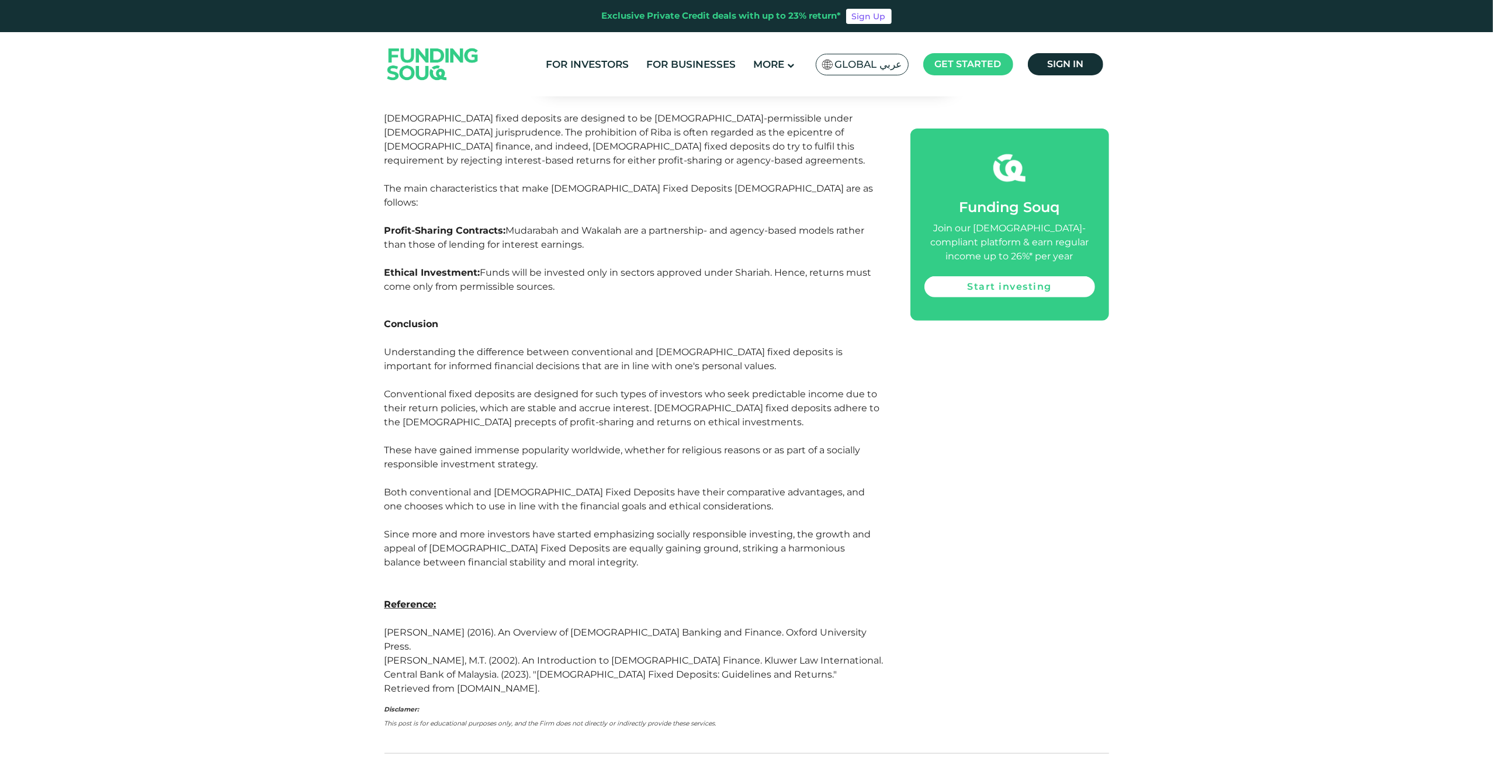
scroll to position [4910, 0]
